Goal: Complete application form: Complete application form

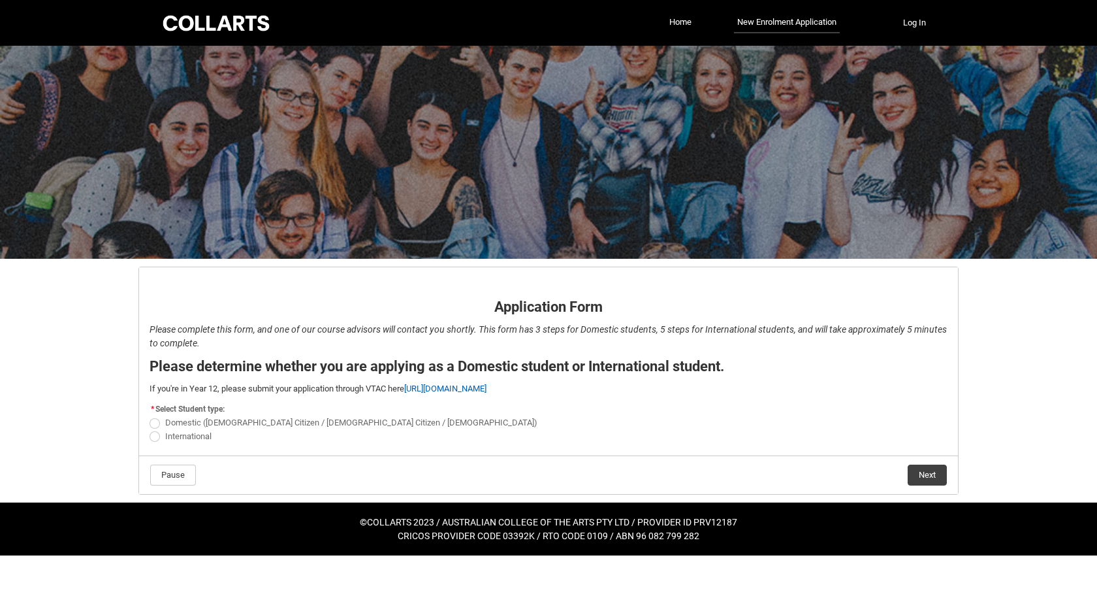
click at [163, 440] on span "International" at bounding box center [549, 435] width 798 height 13
click at [158, 436] on span "REDU_Application_Form_for_Applicant flow" at bounding box center [155, 436] width 10 height 10
click at [150, 429] on input "International" at bounding box center [149, 428] width 1 height 1
radio input "true"
click at [927, 470] on button "Next" at bounding box center [927, 474] width 39 height 21
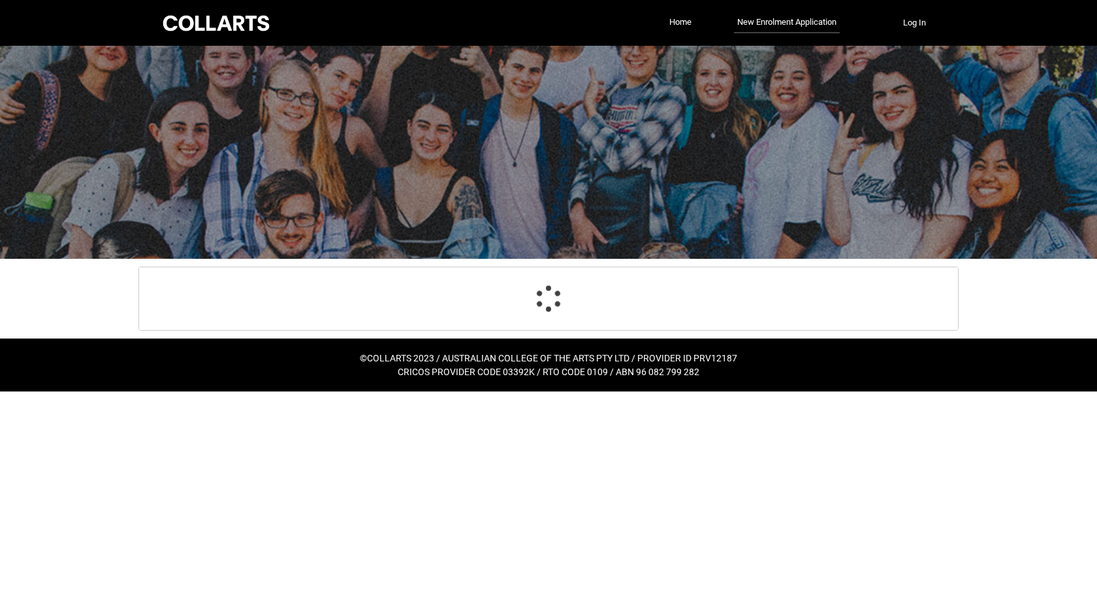
select select "choice_No"
